Goal: Navigation & Orientation: Find specific page/section

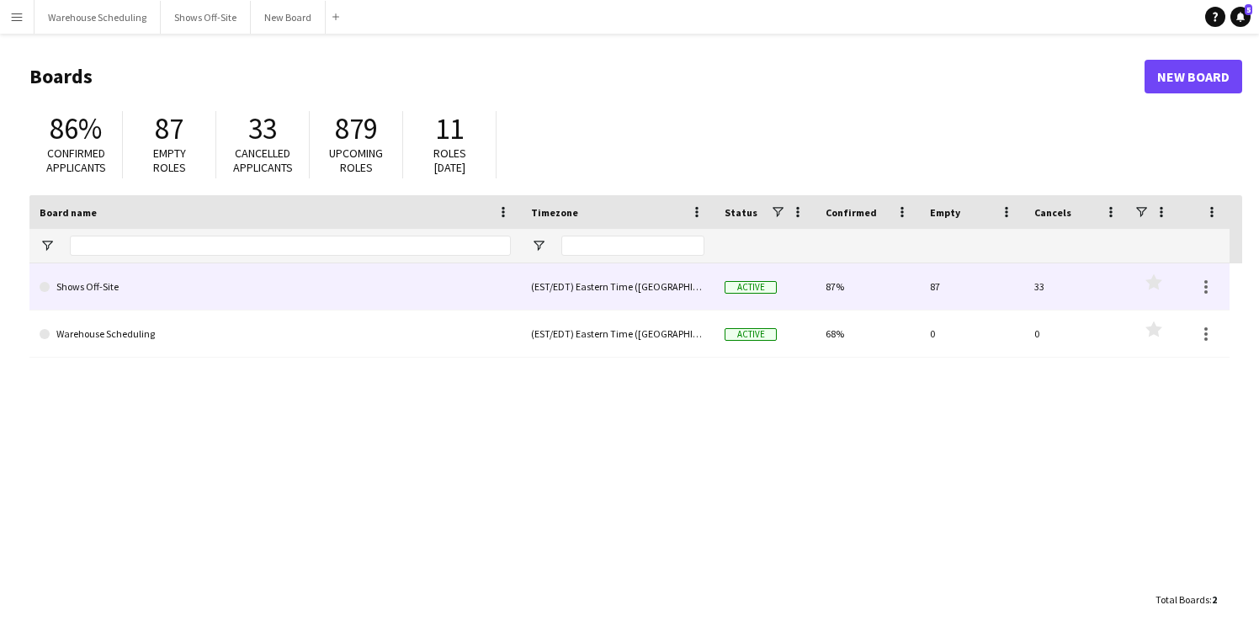
click at [142, 289] on link "Shows Off-Site" at bounding box center [275, 286] width 471 height 47
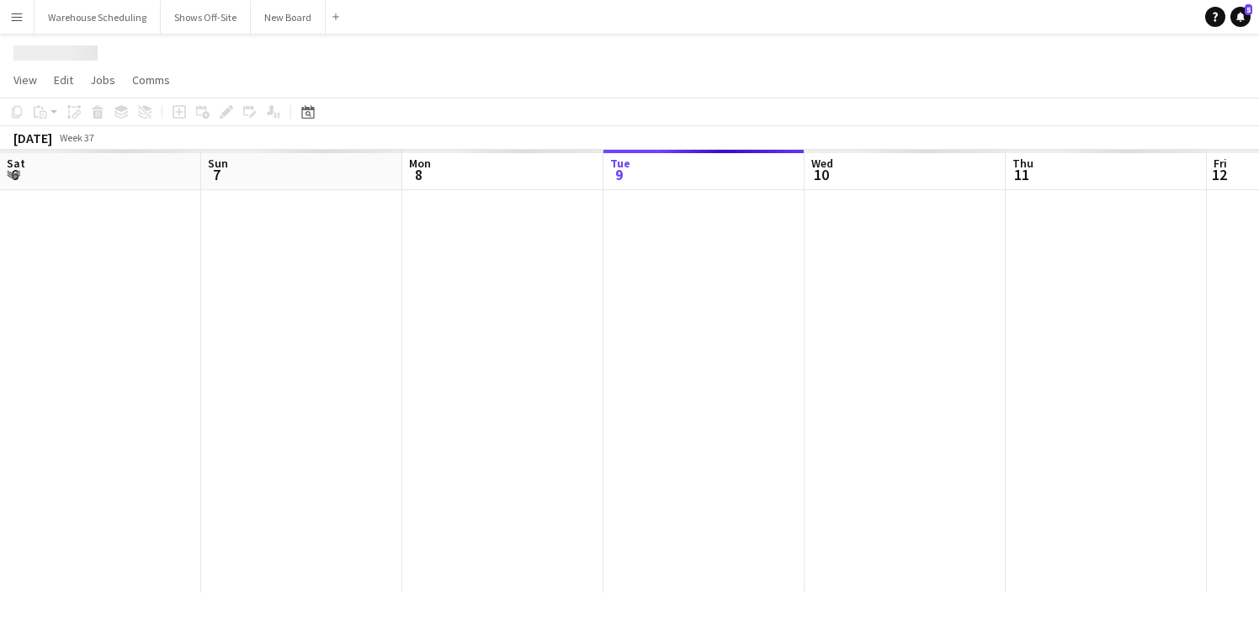
scroll to position [0, 402]
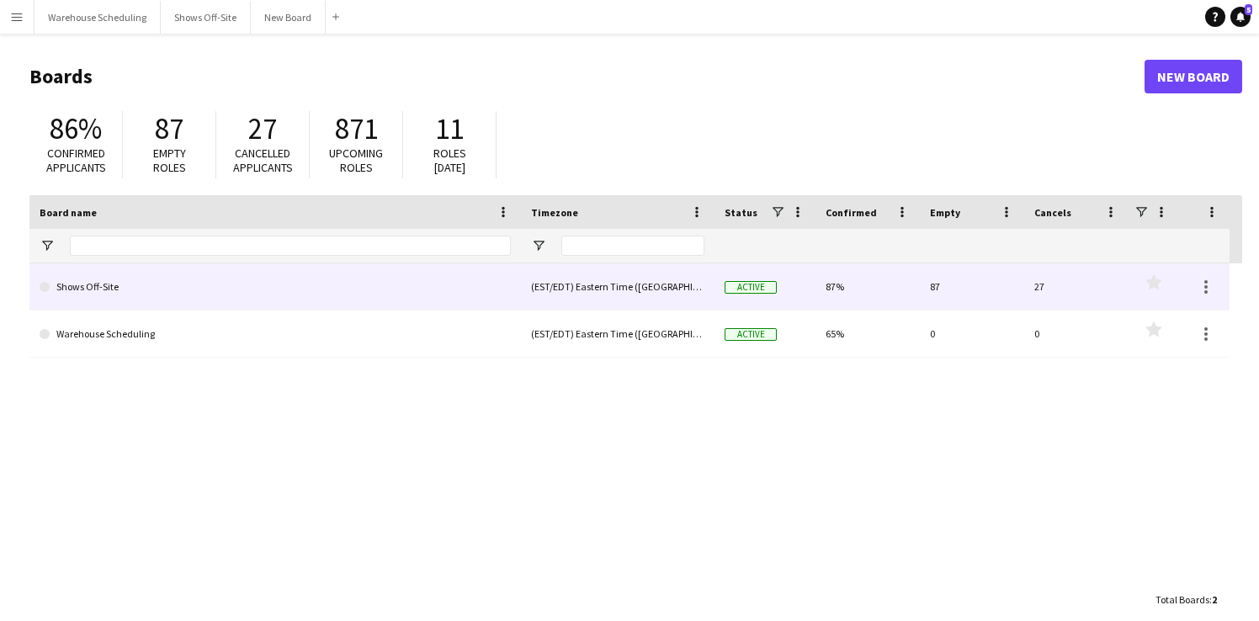
click at [80, 291] on link "Shows Off-Site" at bounding box center [275, 286] width 471 height 47
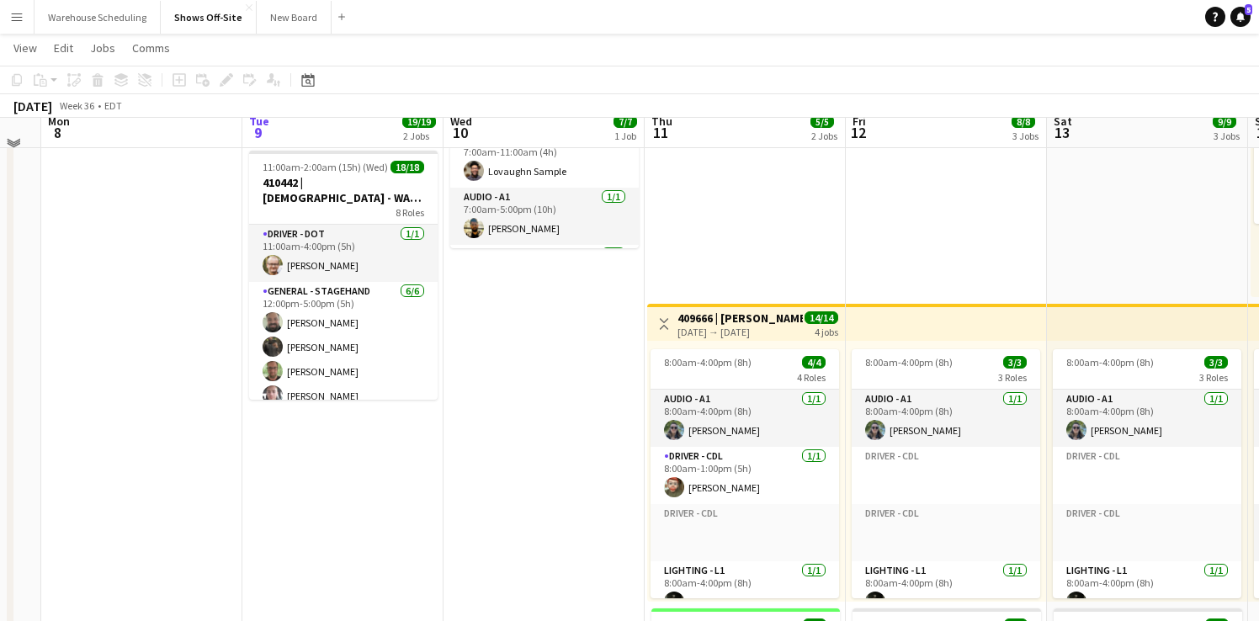
scroll to position [212, 0]
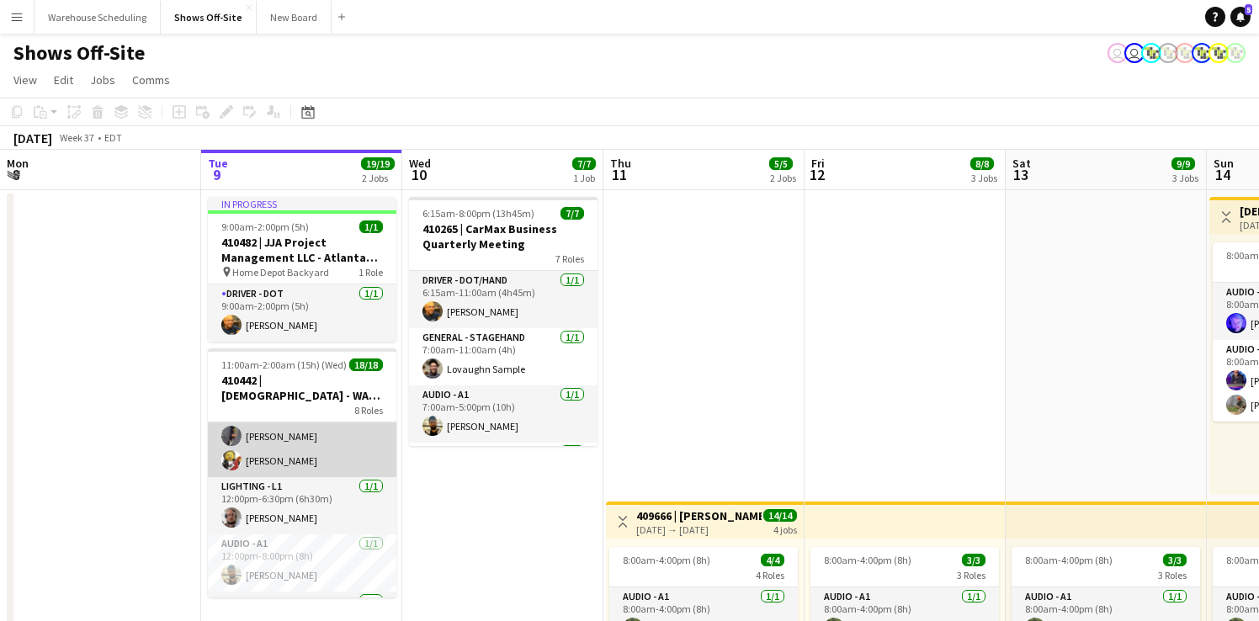
scroll to position [161, 0]
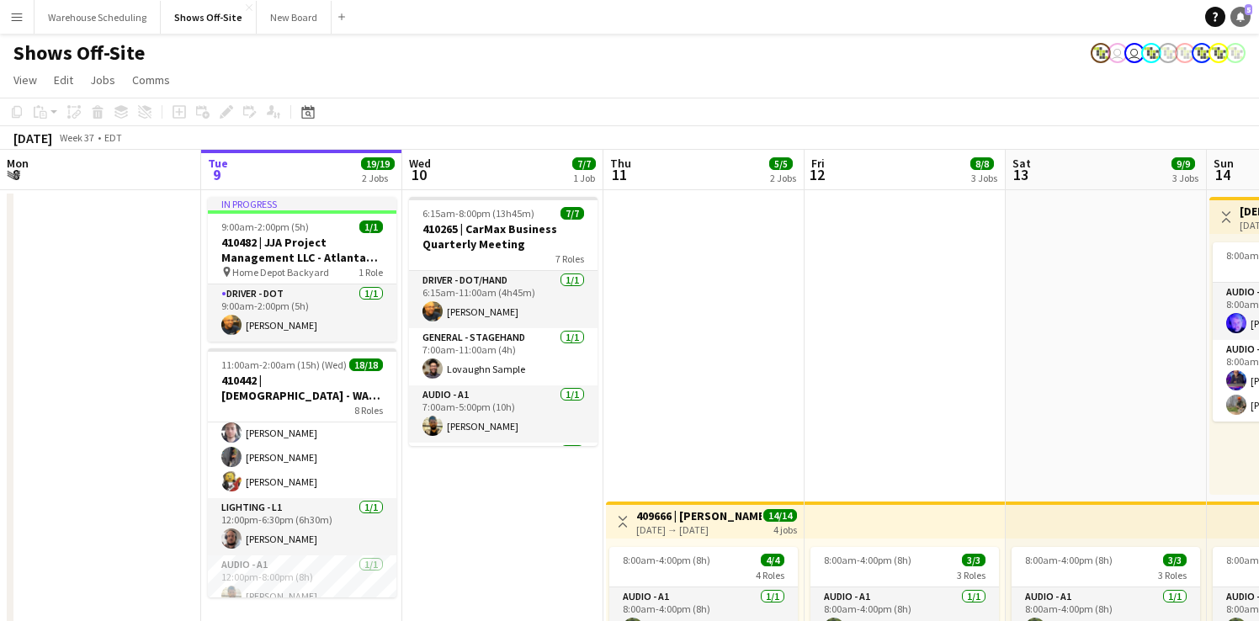
click at [1241, 22] on link "Notifications 5" at bounding box center [1241, 17] width 20 height 20
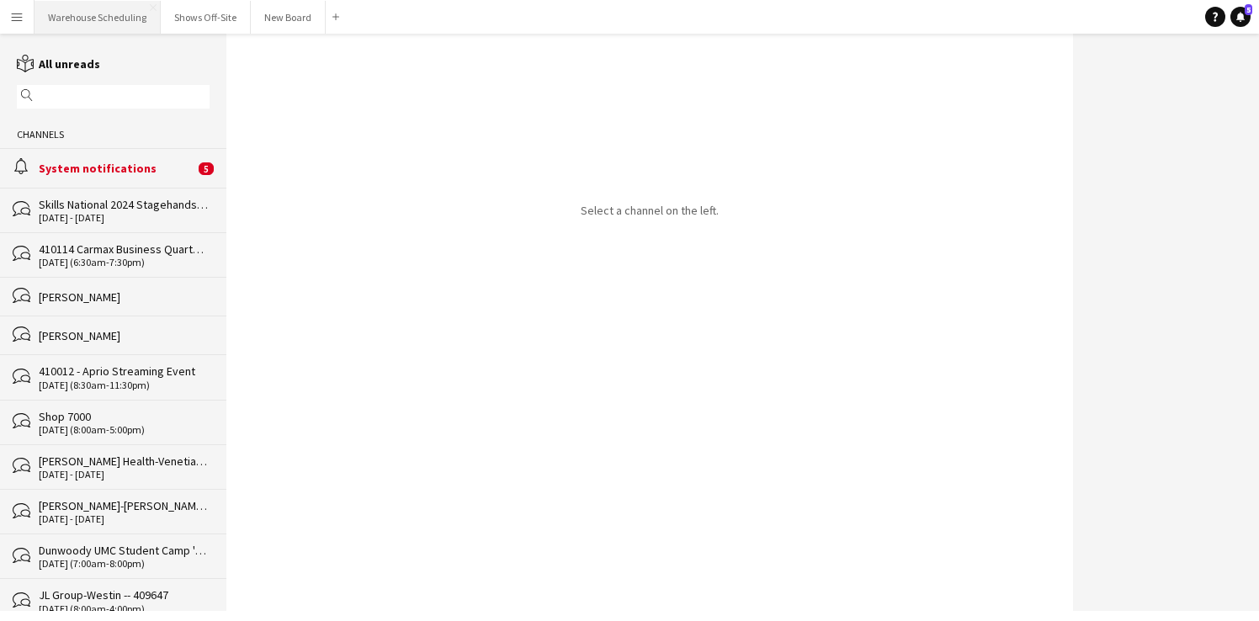
click at [109, 22] on button "Warehouse Scheduling Close" at bounding box center [98, 17] width 126 height 33
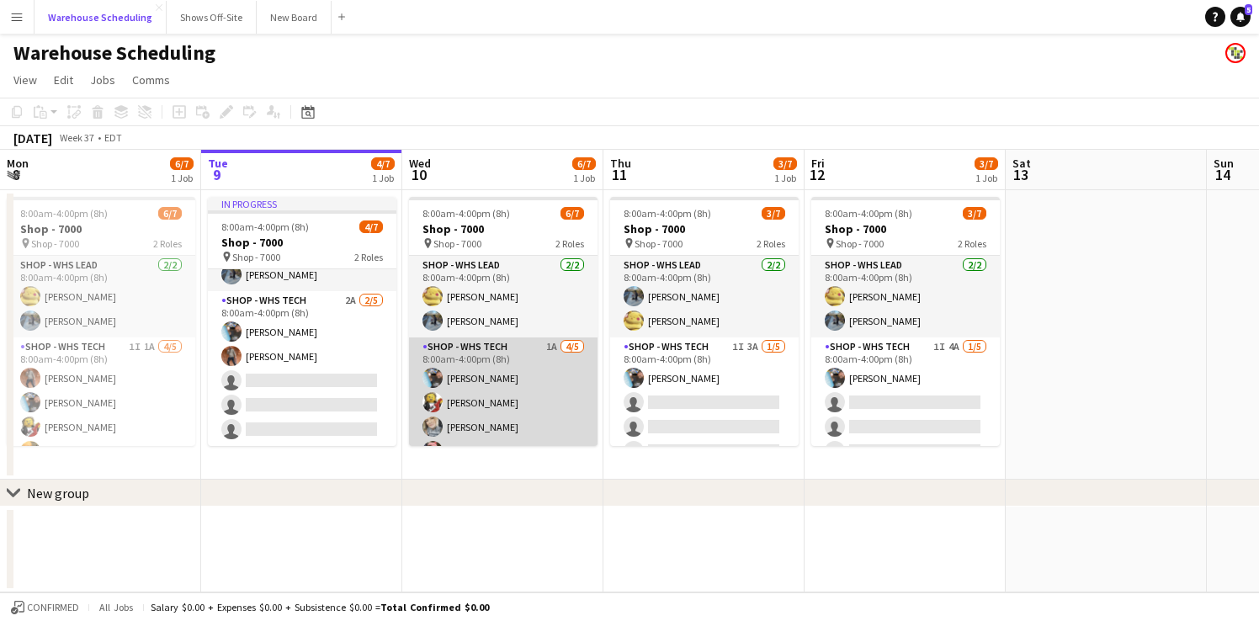
scroll to position [46, 0]
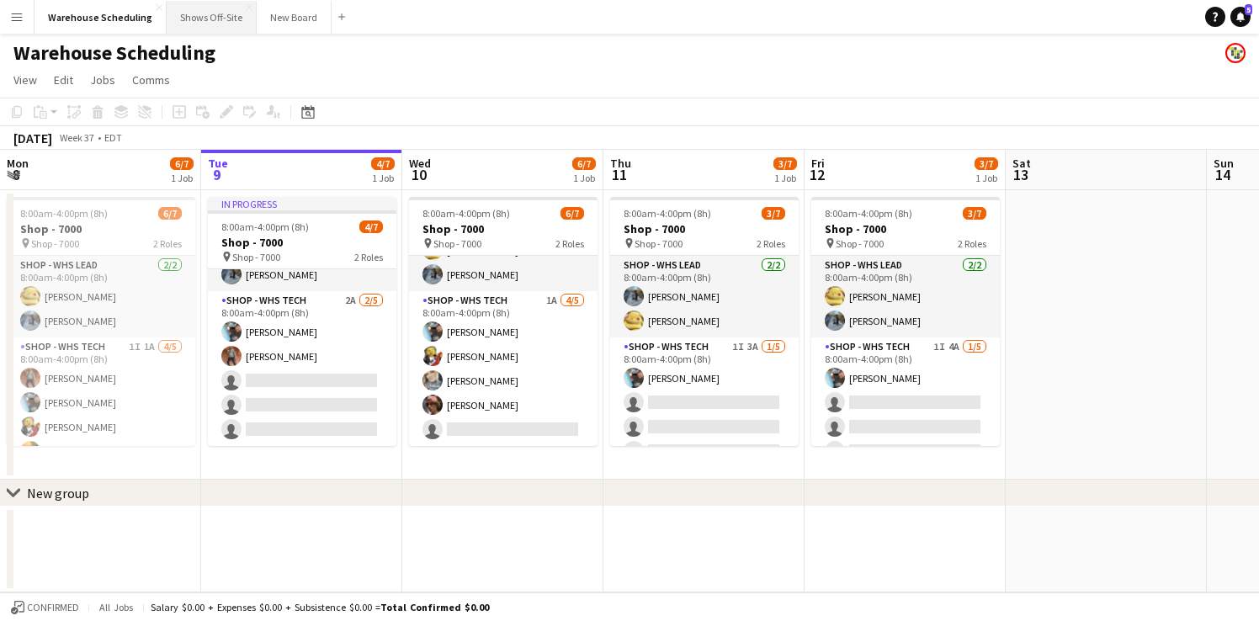
click at [221, 20] on button "Shows Off-Site Close" at bounding box center [212, 17] width 90 height 33
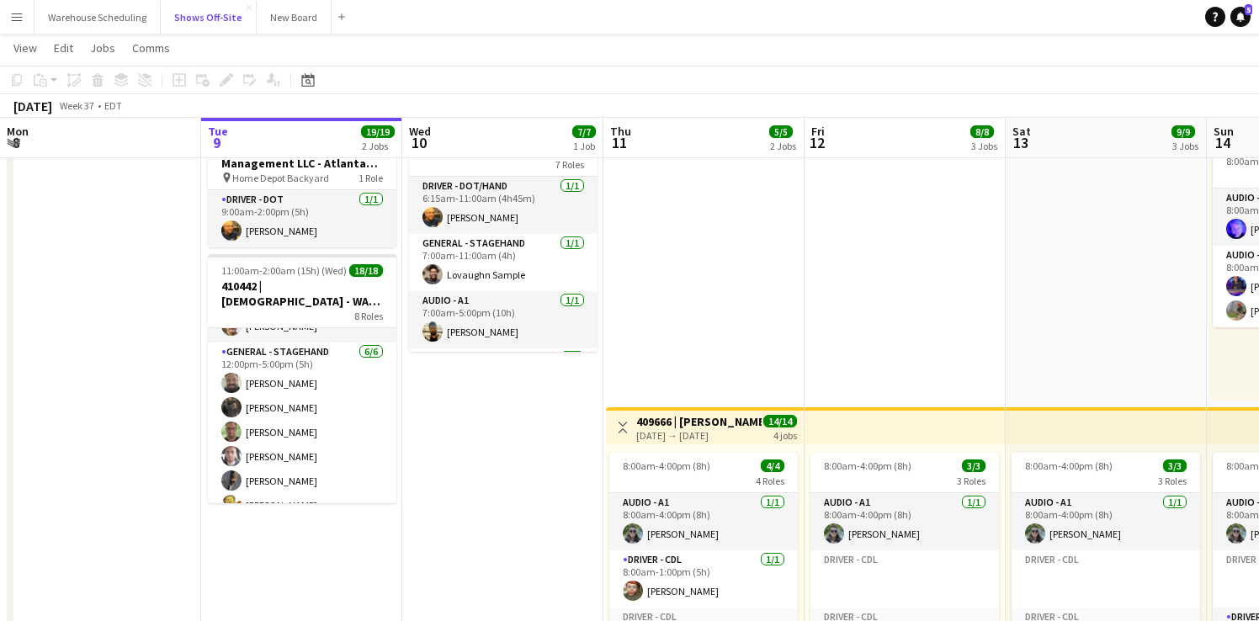
scroll to position [41, 0]
